Goal: Find specific page/section

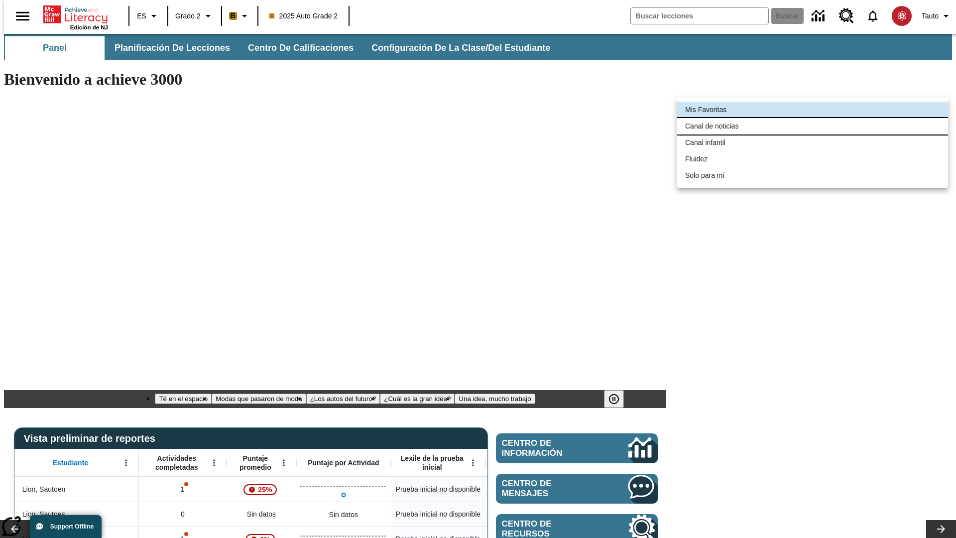
click at [813, 126] on li "Canal de noticias" at bounding box center [812, 126] width 271 height 16
type input "120"
